Goal: Complete application form: Complete application form

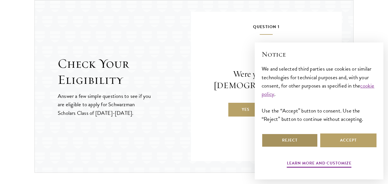
click at [310, 142] on button "Reject" at bounding box center [290, 141] width 56 height 14
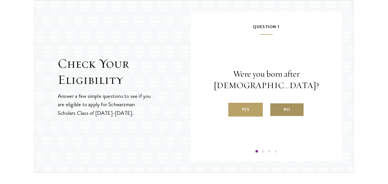
click at [284, 110] on label "No" at bounding box center [287, 110] width 34 height 14
click at [275, 109] on input "No" at bounding box center [272, 105] width 5 height 5
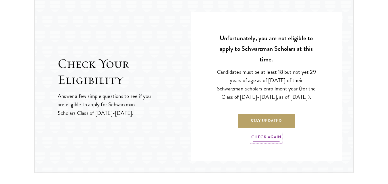
click at [267, 140] on link "Check Again" at bounding box center [266, 138] width 30 height 9
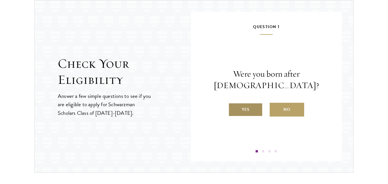
click at [250, 112] on label "Yes" at bounding box center [245, 110] width 34 height 14
click at [233, 109] on input "Yes" at bounding box center [230, 105] width 5 height 5
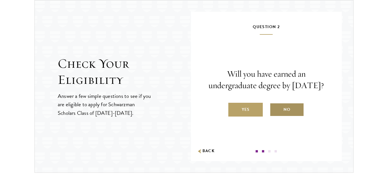
click at [285, 116] on label "No" at bounding box center [287, 110] width 34 height 14
click at [275, 109] on input "No" at bounding box center [272, 105] width 5 height 5
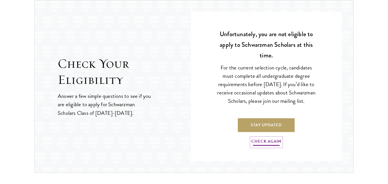
click at [265, 146] on link "Check Again" at bounding box center [266, 142] width 30 height 9
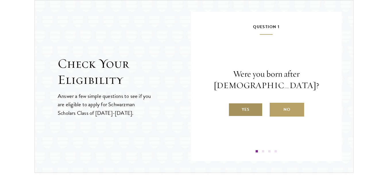
click at [249, 113] on label "Yes" at bounding box center [245, 110] width 34 height 14
click at [233, 109] on input "Yes" at bounding box center [230, 105] width 5 height 5
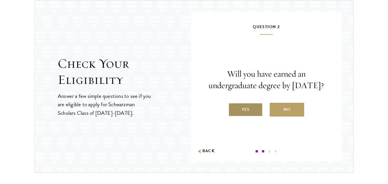
click at [249, 114] on label "Yes" at bounding box center [245, 110] width 34 height 14
click at [233, 109] on input "Yes" at bounding box center [230, 105] width 5 height 5
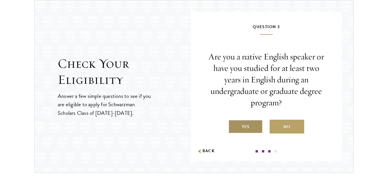
click at [247, 126] on label "Yes" at bounding box center [245, 127] width 34 height 14
click at [233, 126] on input "Yes" at bounding box center [230, 123] width 5 height 5
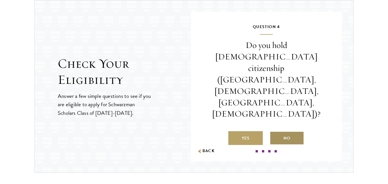
click at [287, 131] on label "No" at bounding box center [287, 138] width 34 height 14
click at [275, 132] on input "No" at bounding box center [272, 134] width 5 height 5
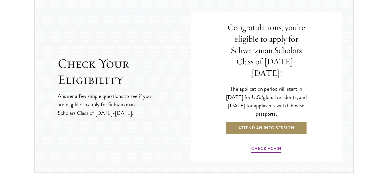
click at [276, 123] on link "Attend an Info Session" at bounding box center [266, 128] width 82 height 14
